Goal: Contribute content: Add original content to the website for others to see

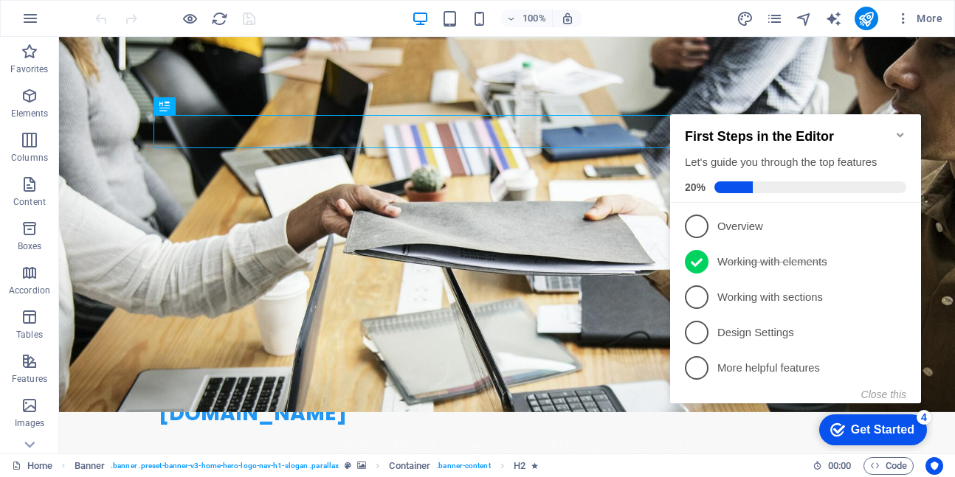
scroll to position [48, 0]
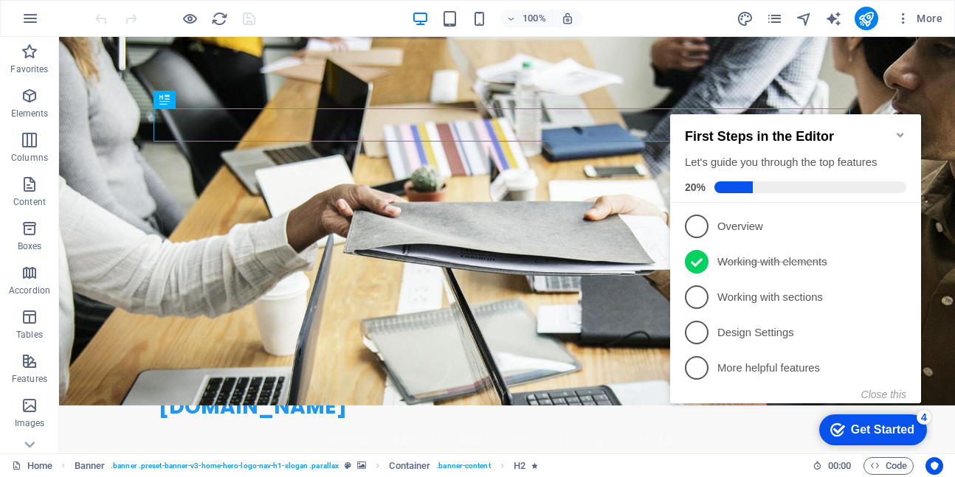
click at [901, 133] on icon "Minimize checklist" at bounding box center [900, 135] width 7 height 4
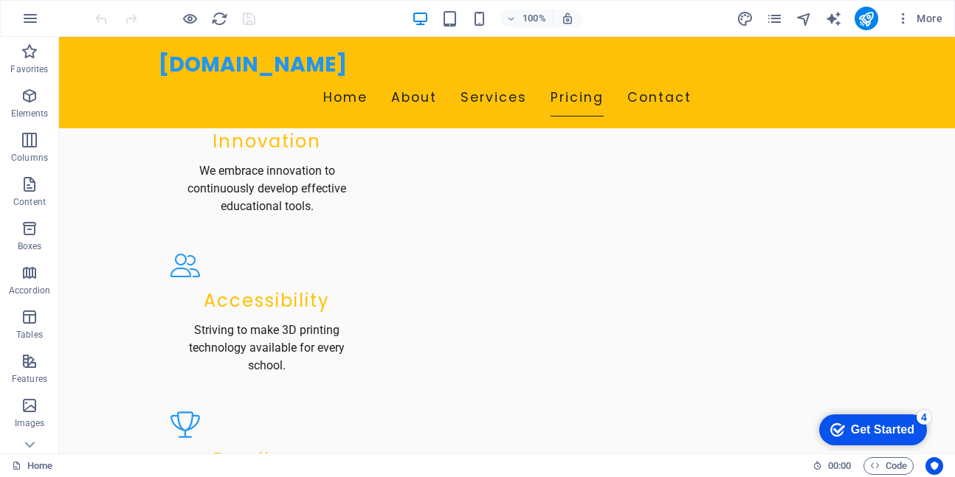
scroll to position [1543, 0]
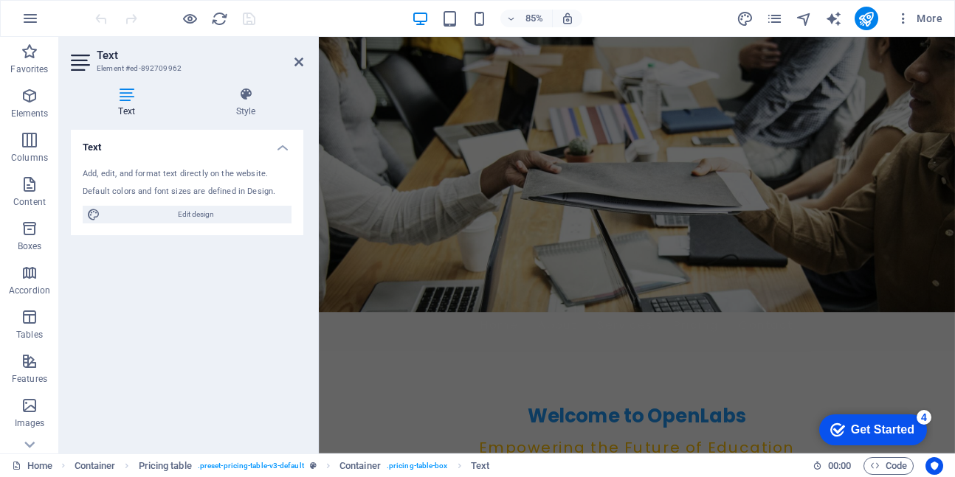
scroll to position [0, 0]
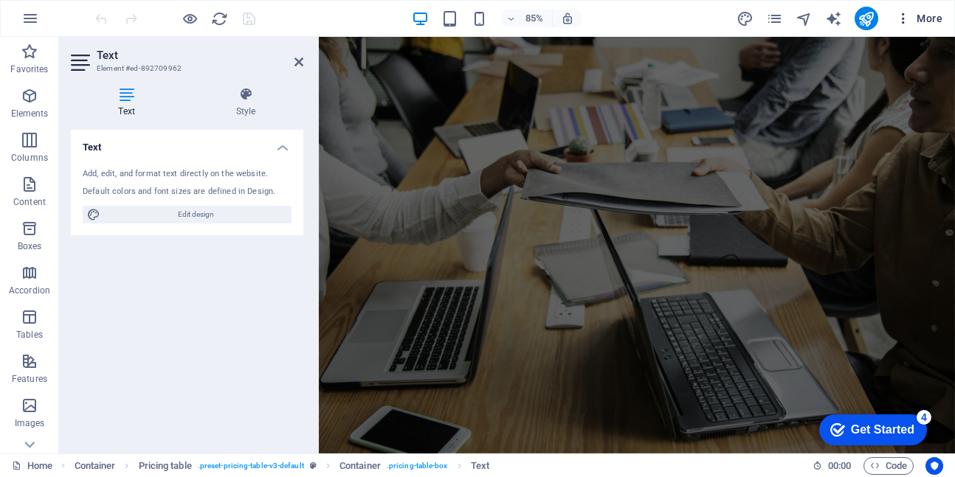
click at [907, 15] on icon "button" at bounding box center [903, 18] width 15 height 15
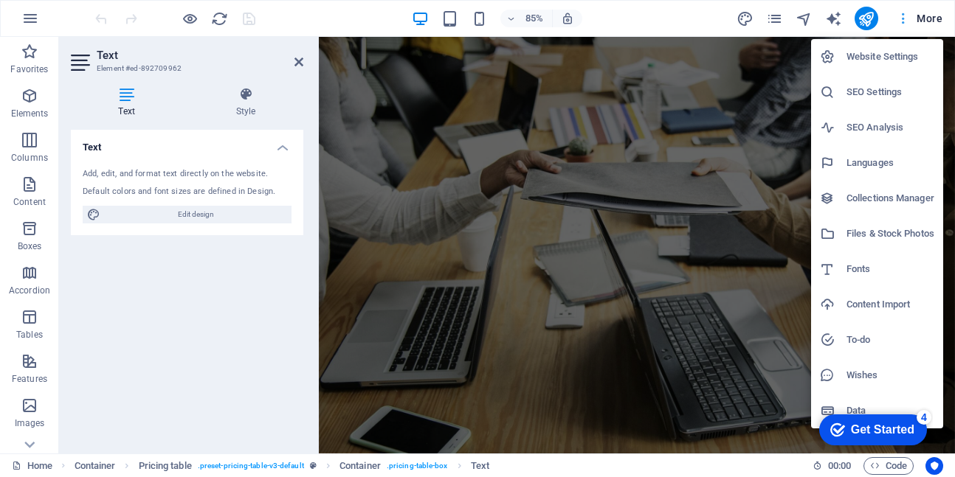
click at [907, 15] on div at bounding box center [477, 238] width 955 height 477
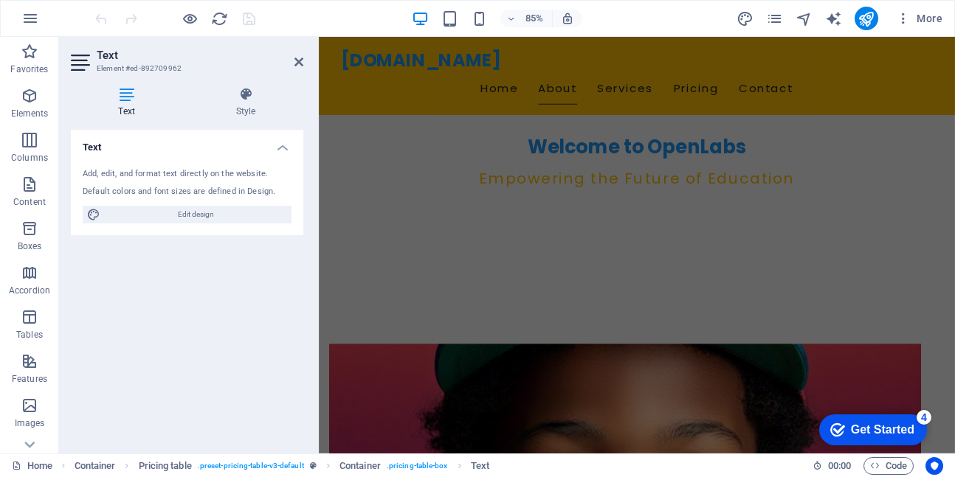
scroll to position [473, 0]
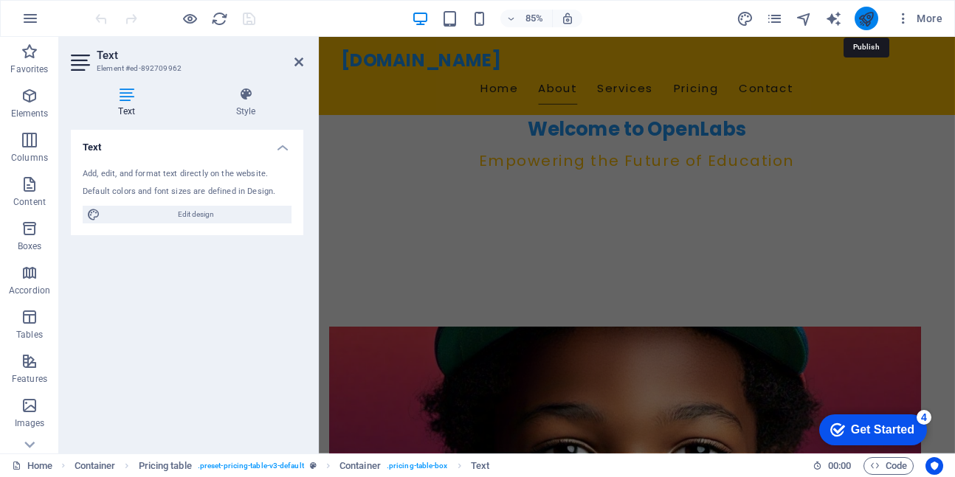
click at [863, 16] on icon "publish" at bounding box center [866, 18] width 17 height 17
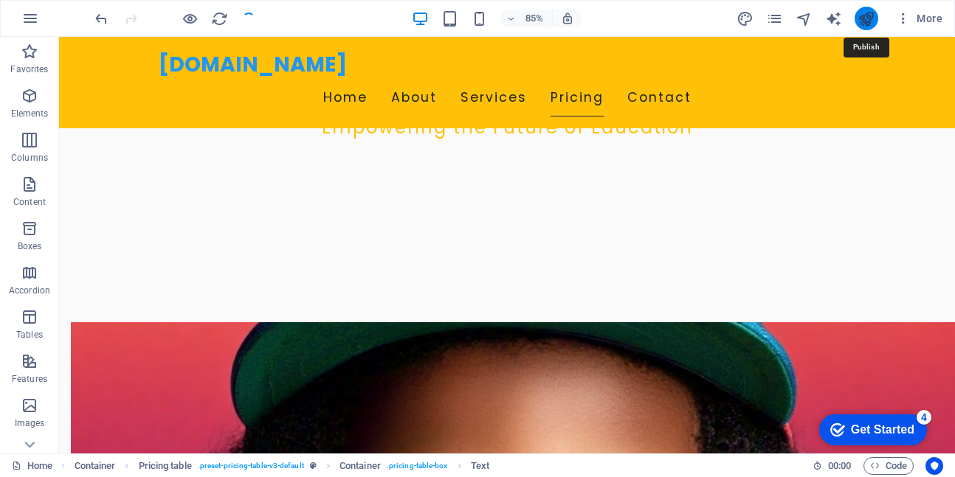
scroll to position [1652, 0]
